Goal: Transaction & Acquisition: Purchase product/service

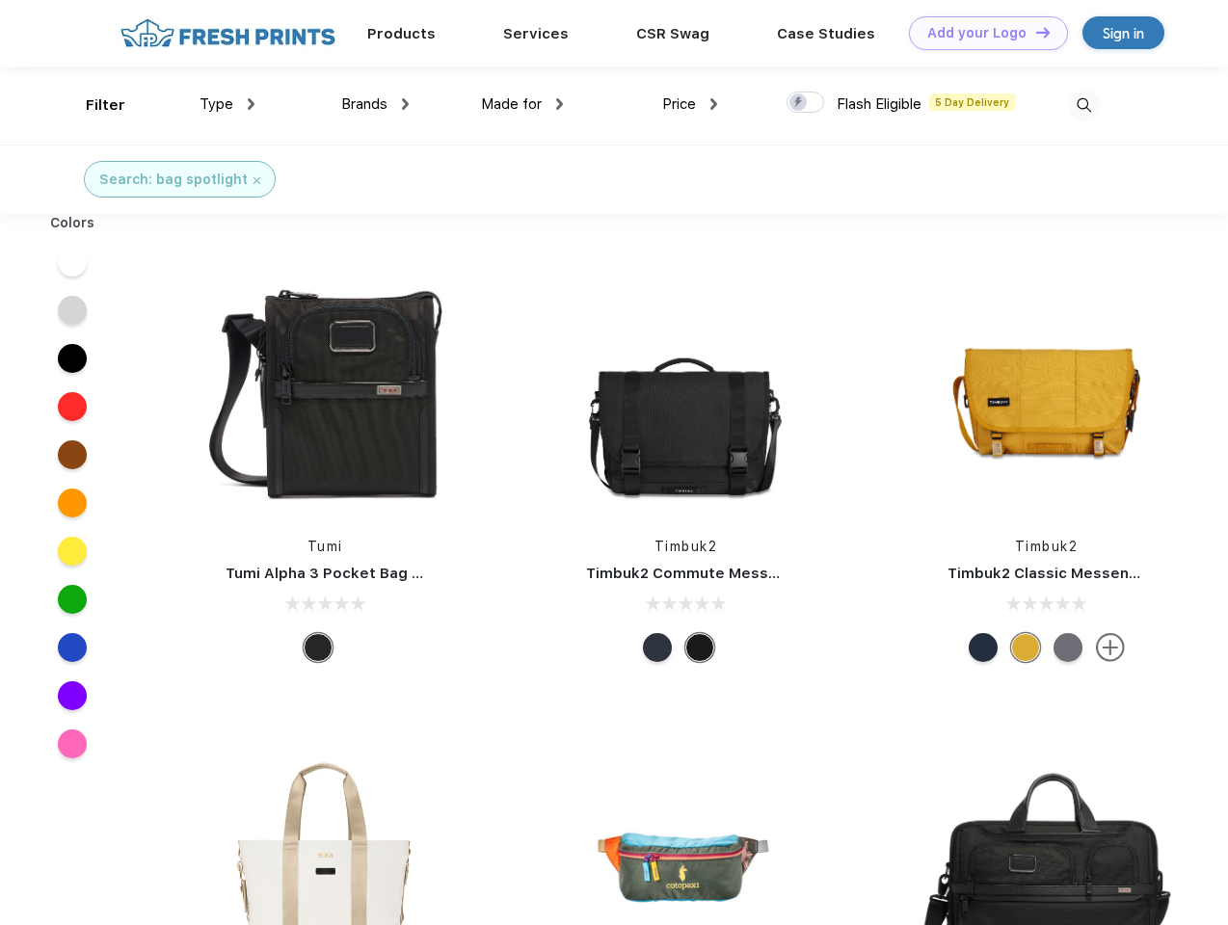
click at [981, 33] on link "Add your Logo Design Tool" at bounding box center [988, 33] width 159 height 34
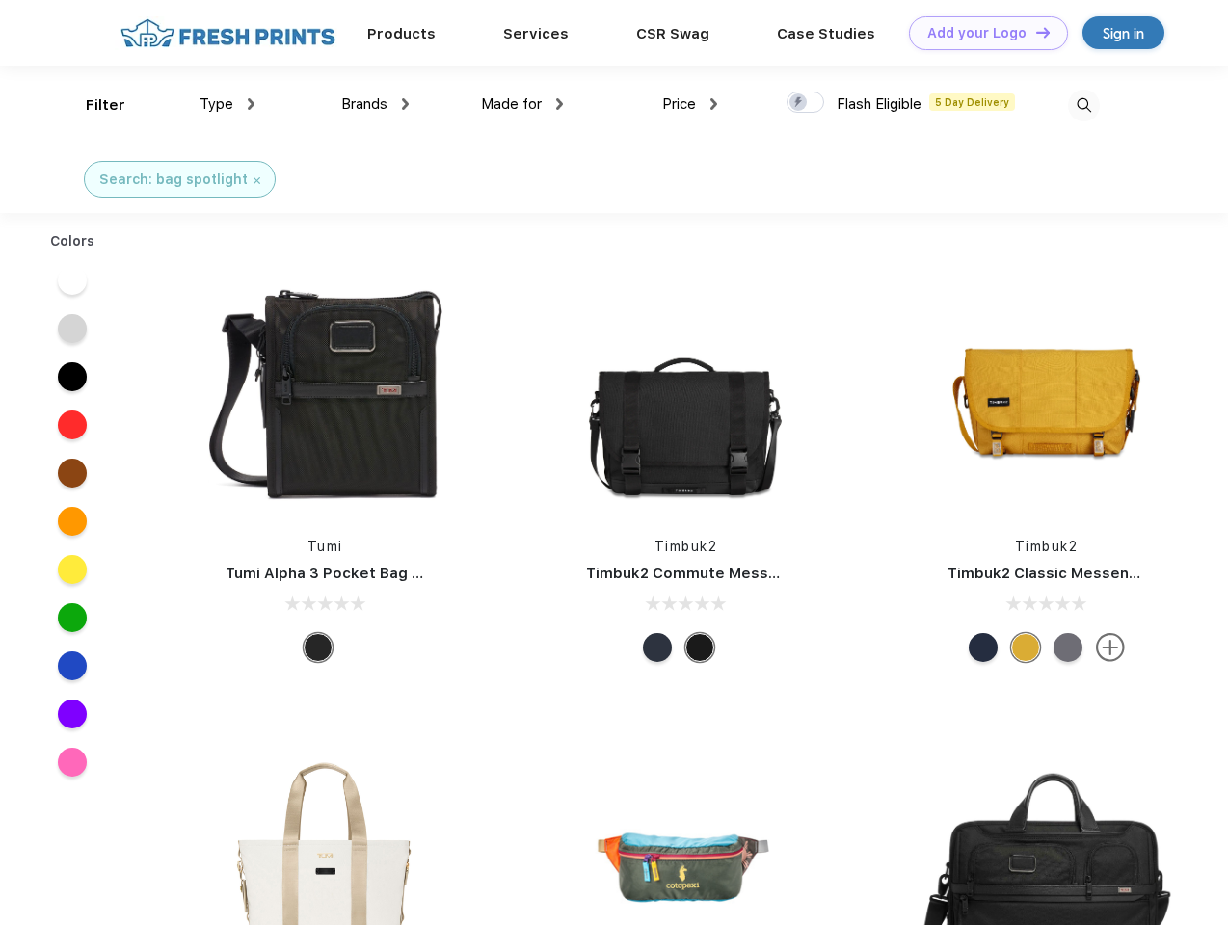
click at [0, 0] on div "Design Tool" at bounding box center [0, 0] width 0 height 0
click at [1034, 32] on link "Add your Logo Design Tool" at bounding box center [988, 33] width 159 height 34
click at [93, 105] on div "Filter" at bounding box center [106, 105] width 40 height 22
click at [228, 104] on span "Type" at bounding box center [217, 103] width 34 height 17
click at [375, 104] on span "Brands" at bounding box center [364, 103] width 46 height 17
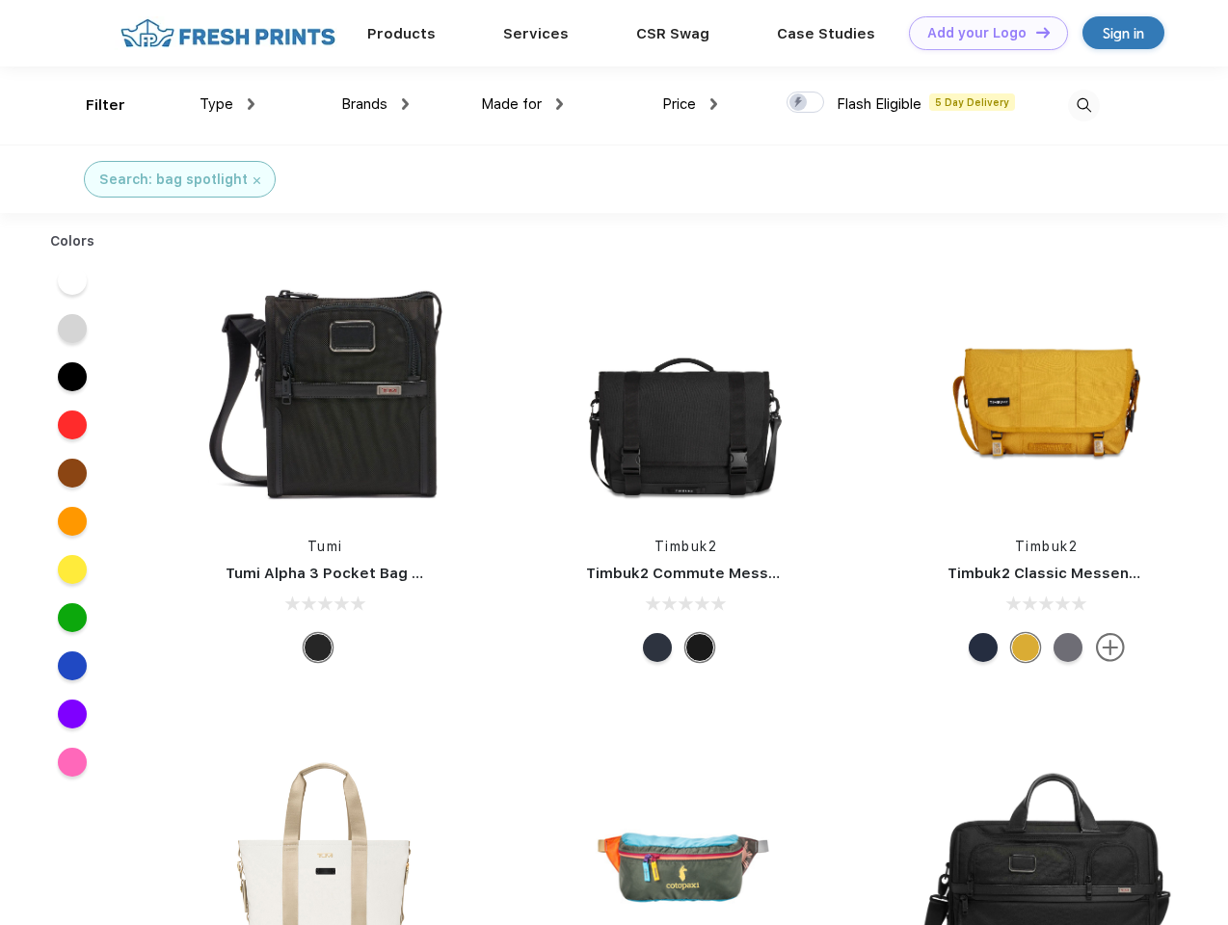
click at [523, 104] on span "Made for" at bounding box center [511, 103] width 61 height 17
click at [690, 104] on span "Price" at bounding box center [679, 103] width 34 height 17
click at [806, 103] on div at bounding box center [806, 102] width 38 height 21
click at [799, 103] on input "checkbox" at bounding box center [793, 97] width 13 height 13
click at [1084, 105] on img at bounding box center [1084, 106] width 32 height 32
